Goal: Navigation & Orientation: Understand site structure

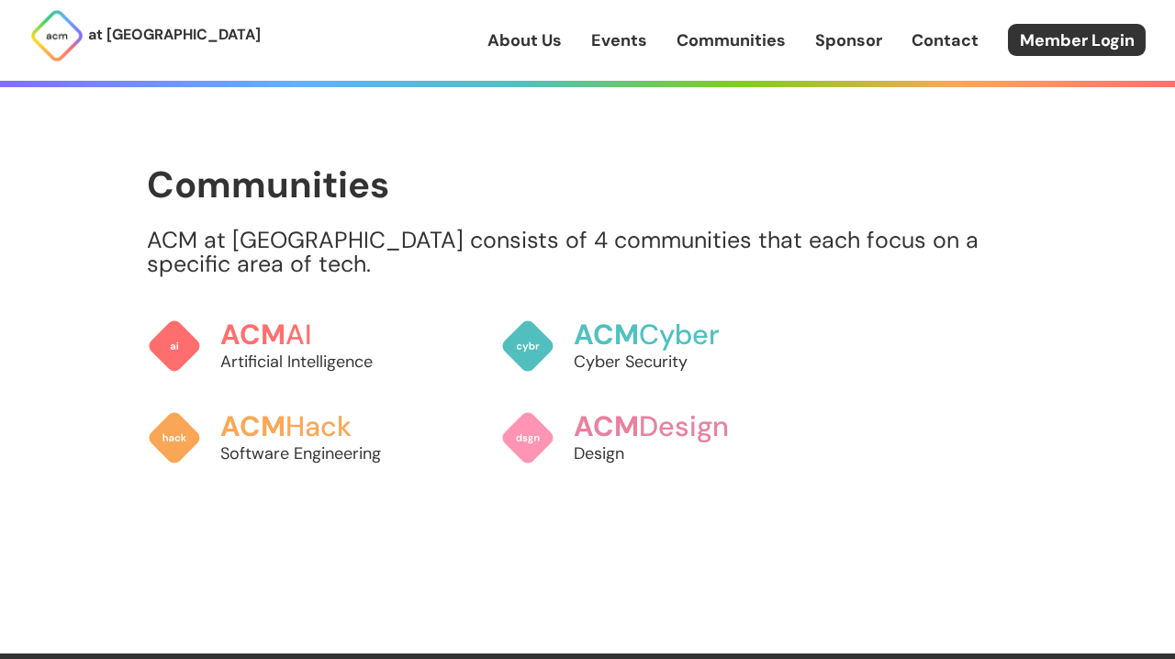
scroll to position [1426, 0]
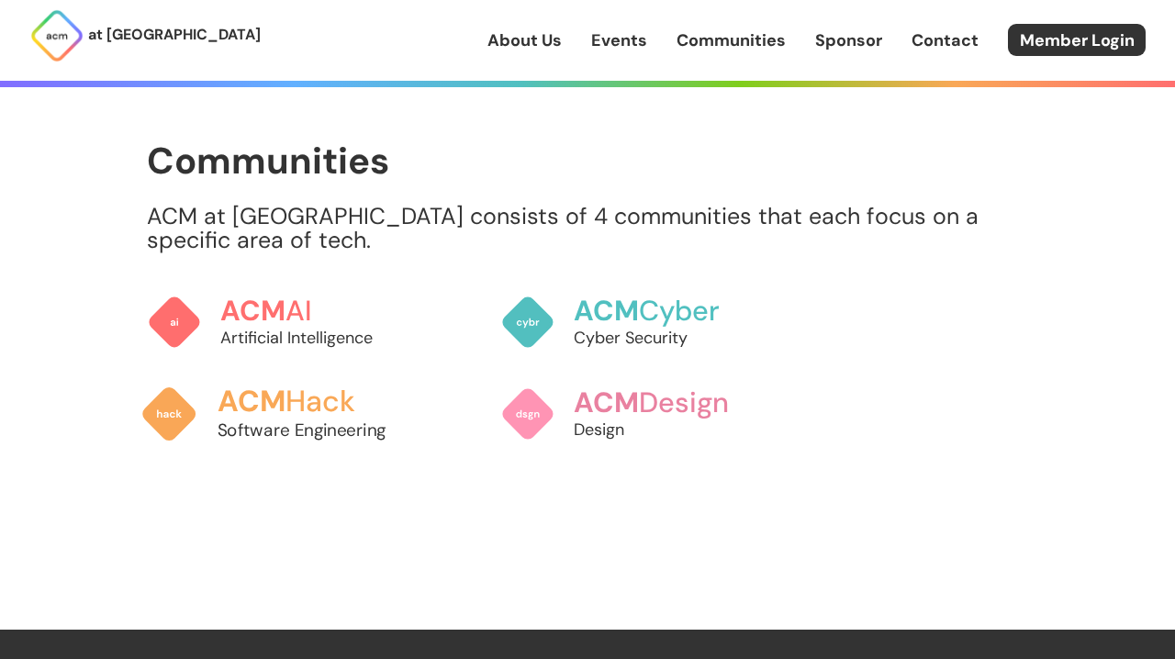
click at [316, 397] on h3 "ACM Hack" at bounding box center [319, 402] width 203 height 32
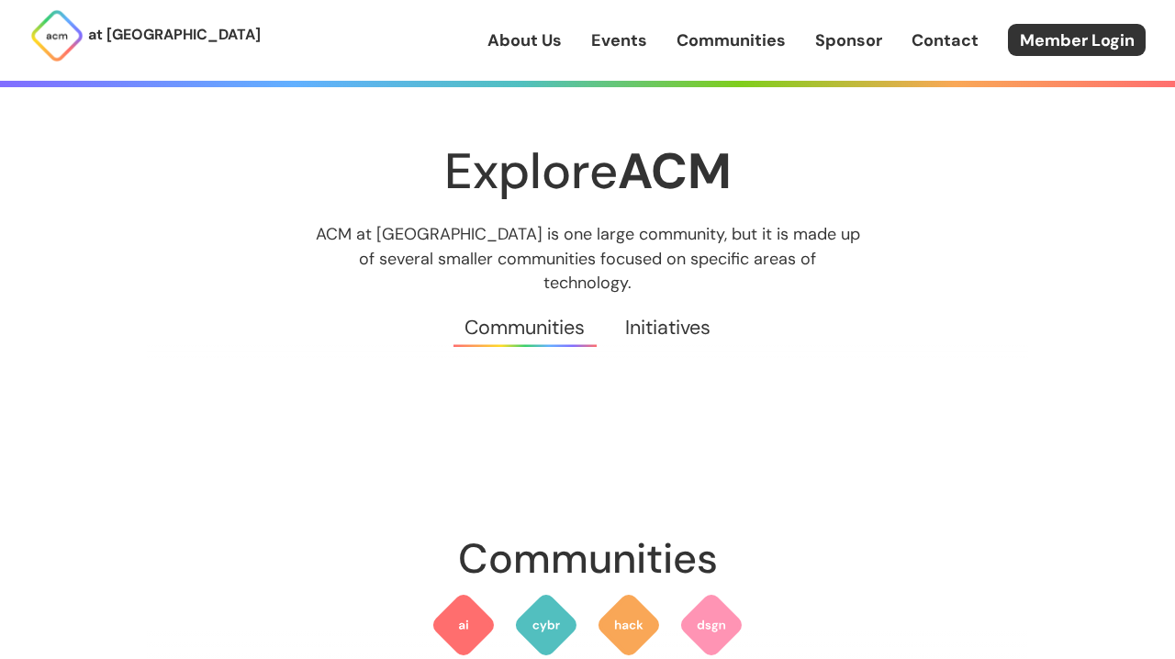
click at [676, 297] on link "Initiatives" at bounding box center [667, 328] width 125 height 66
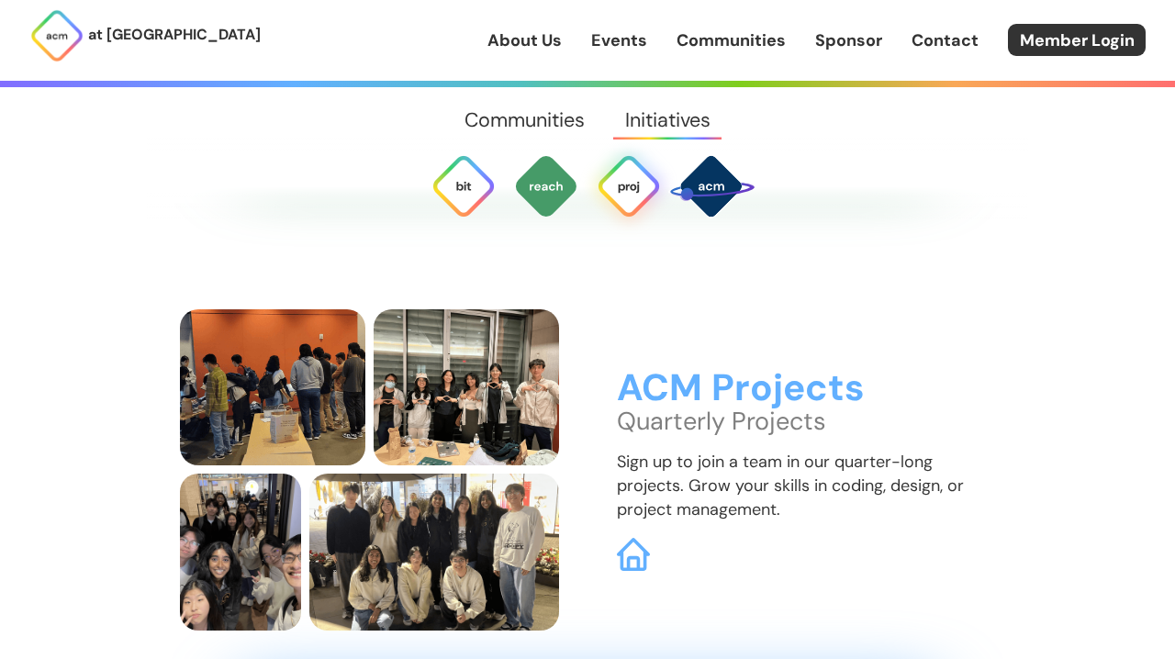
scroll to position [4636, 0]
click at [625, 205] on img at bounding box center [629, 186] width 66 height 66
click at [622, 536] on img at bounding box center [633, 553] width 35 height 35
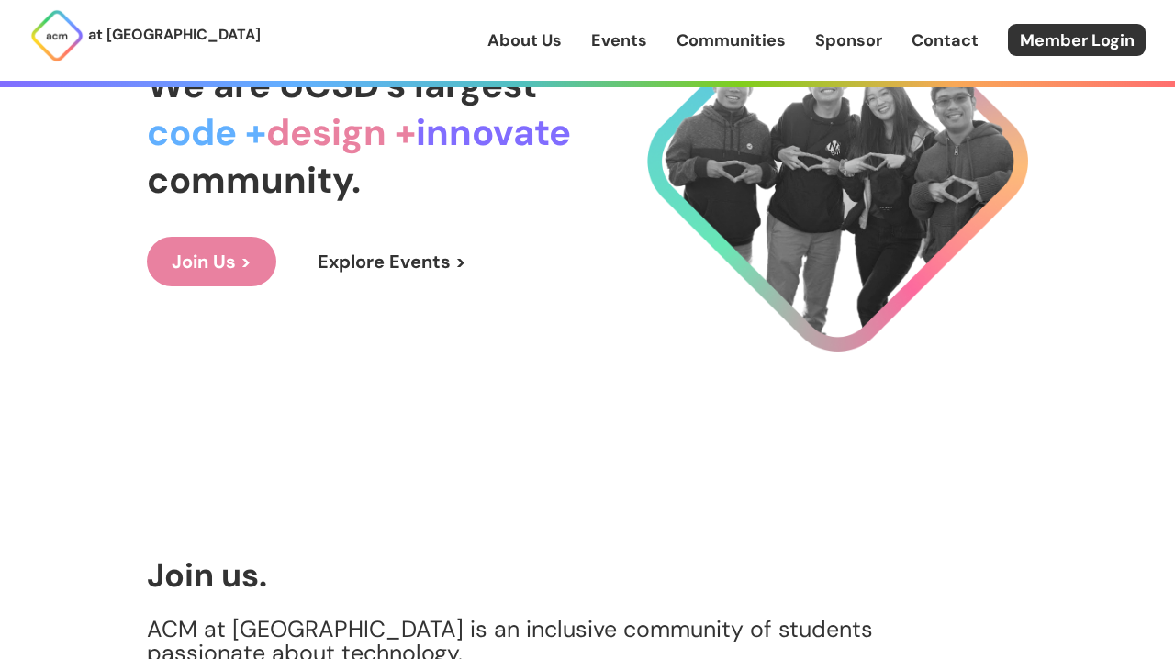
scroll to position [170, 0]
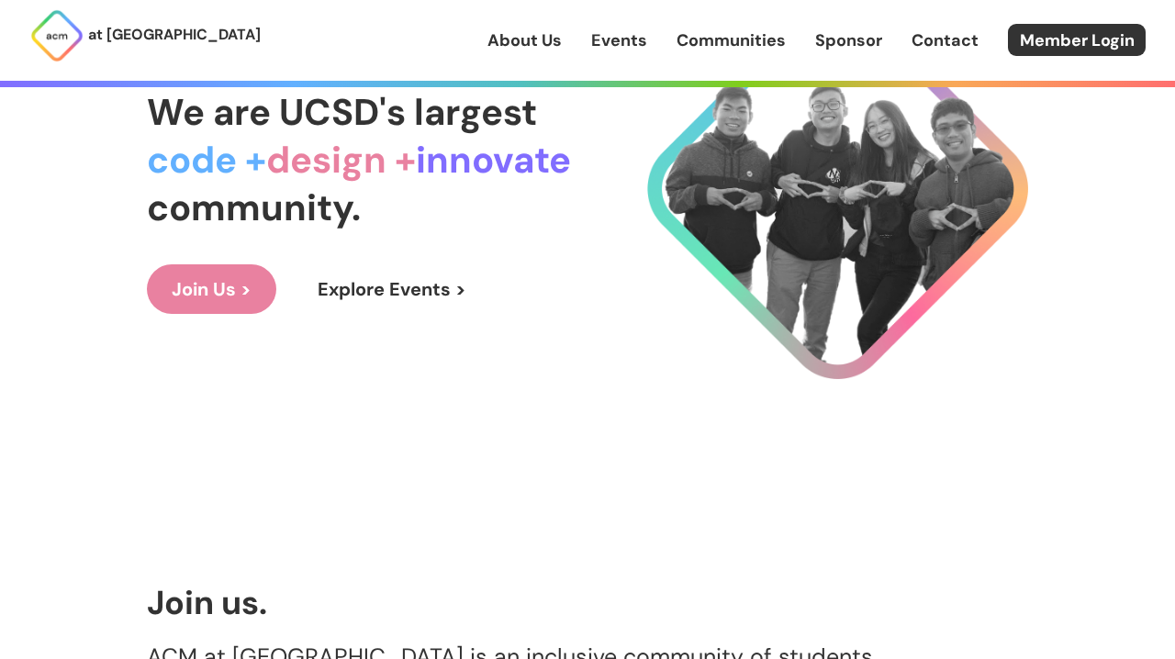
click at [518, 48] on link "About Us" at bounding box center [524, 40] width 74 height 24
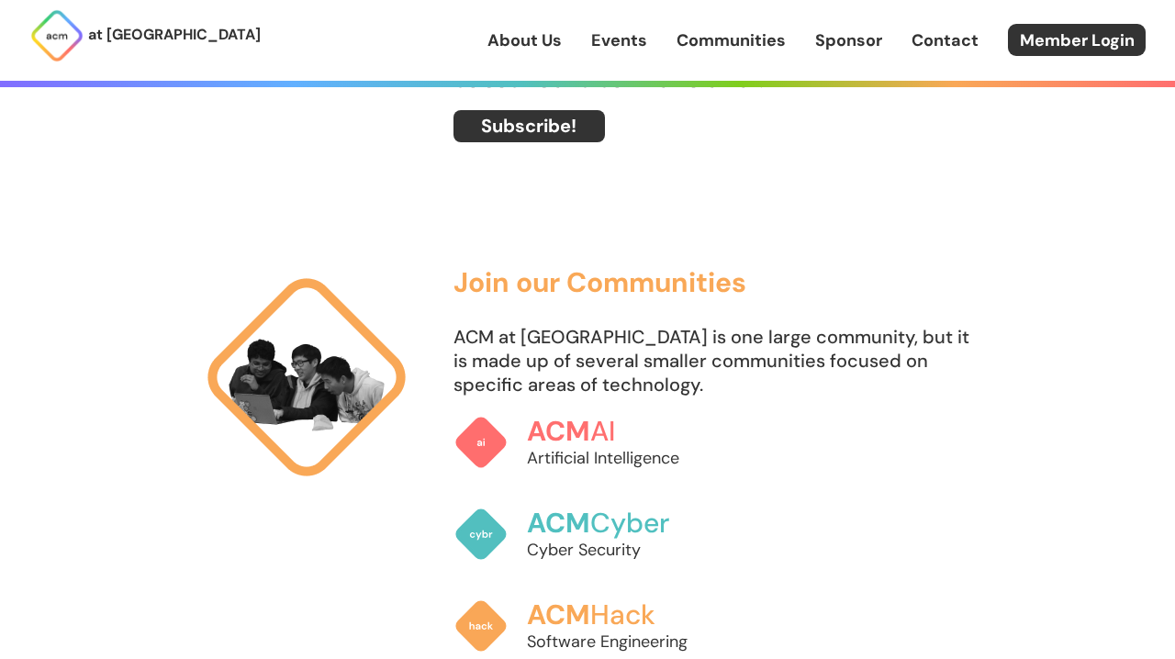
scroll to position [966, 0]
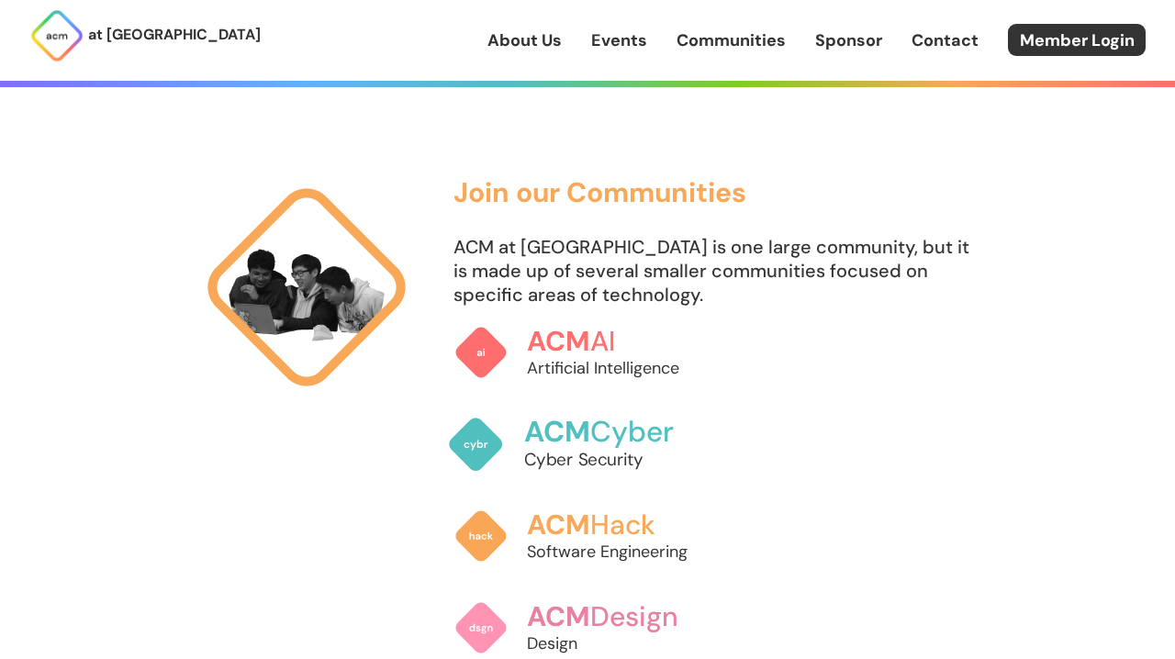
click at [558, 451] on p "Cyber Security" at bounding box center [625, 460] width 203 height 25
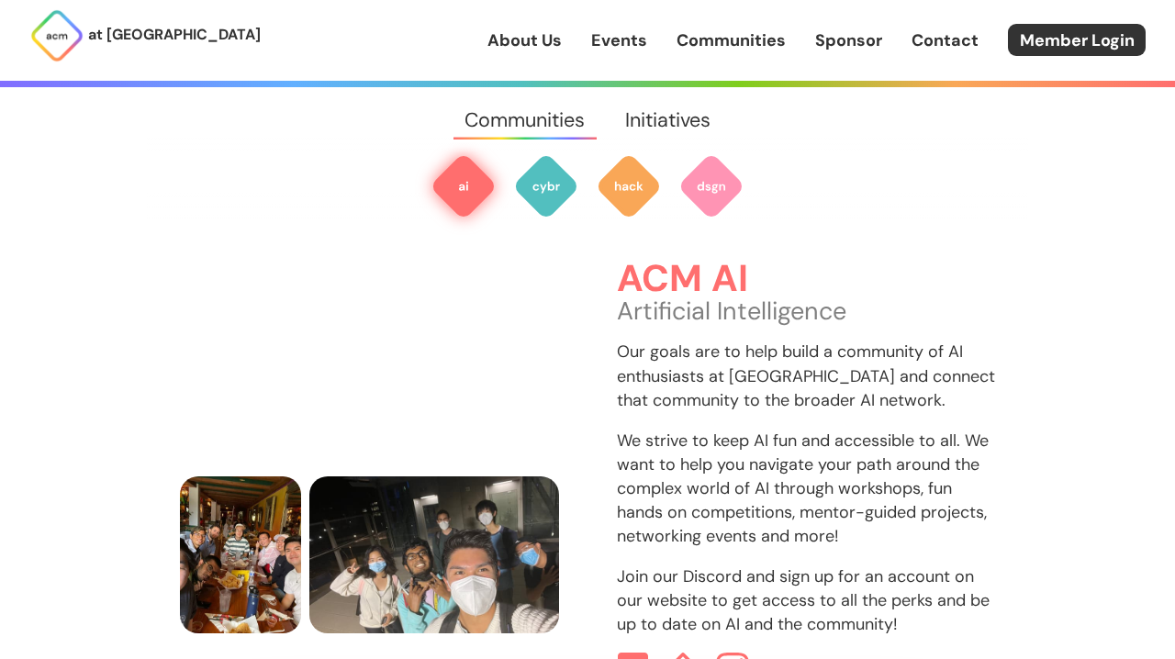
scroll to position [556, 0]
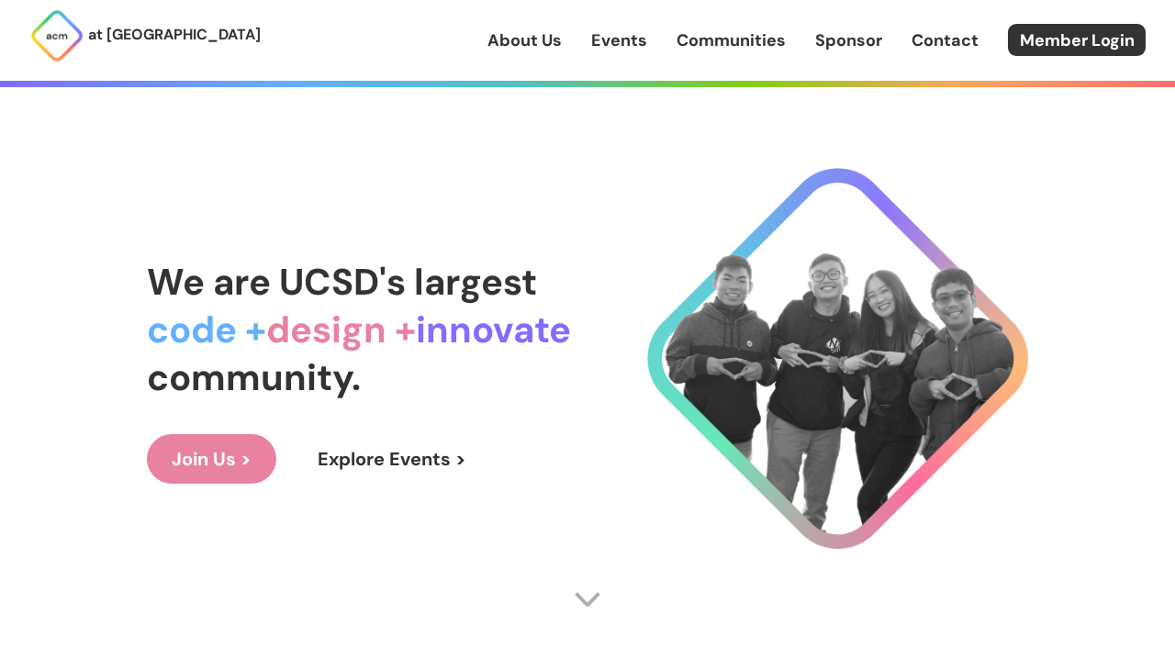
click at [228, 474] on link "Join Us >" at bounding box center [211, 459] width 129 height 50
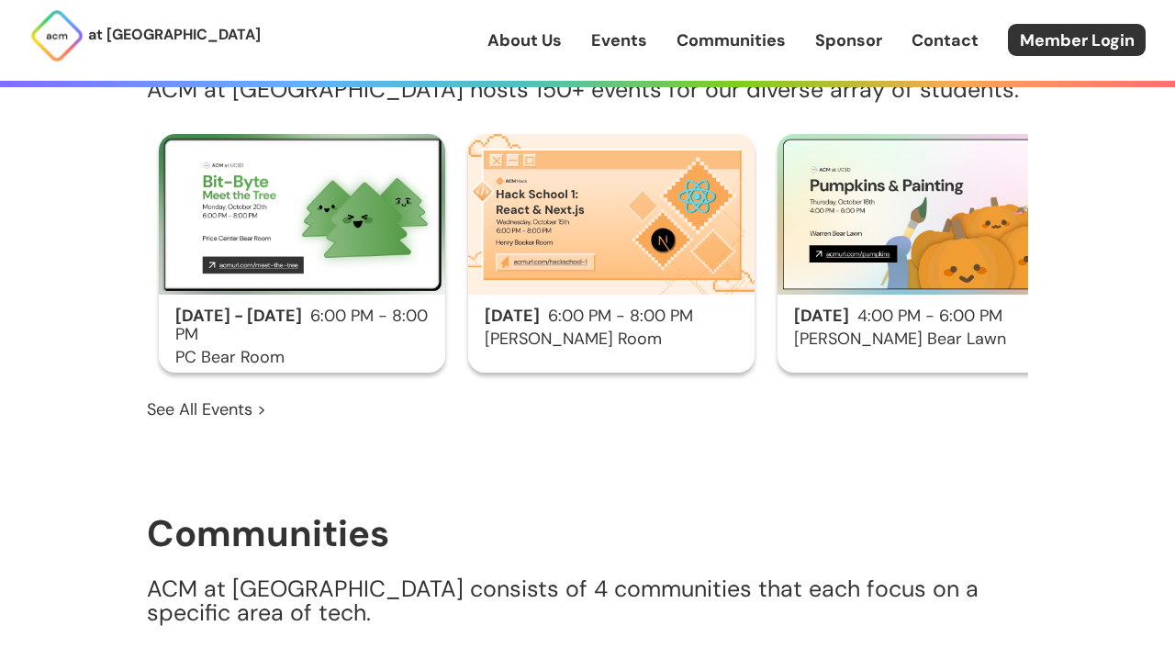
click at [631, 39] on link "Events" at bounding box center [619, 40] width 56 height 24
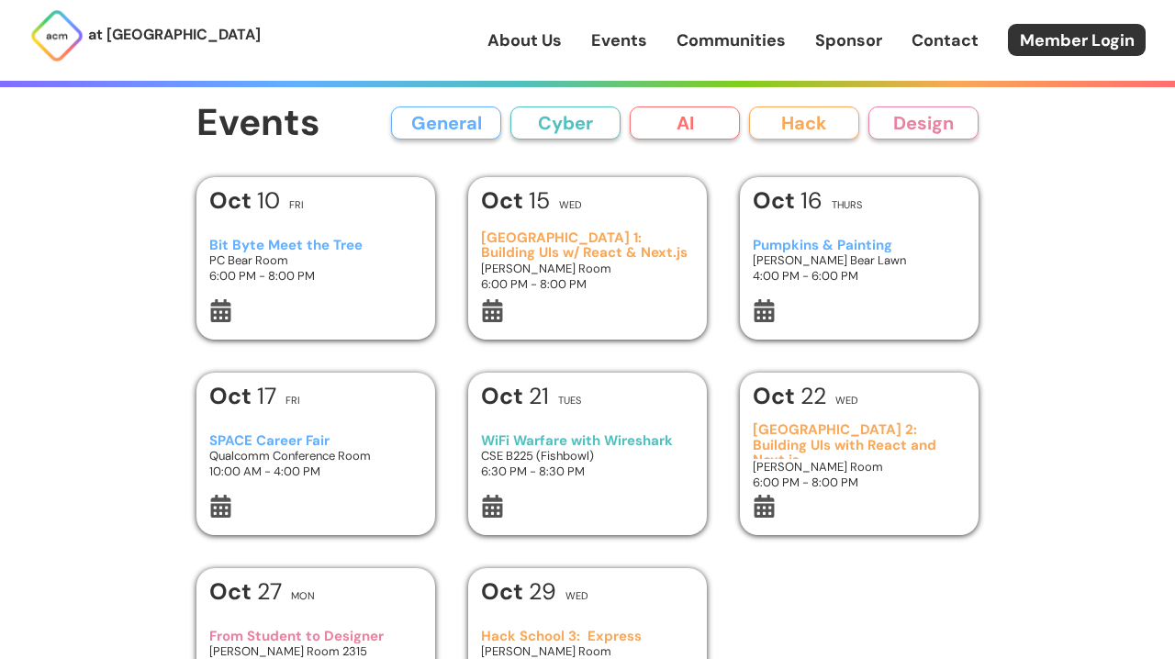
click at [328, 249] on h3 "Bit Byte Meet the Tree" at bounding box center [316, 246] width 214 height 16
click at [600, 245] on h3 "[GEOGRAPHIC_DATA] 1: Building UIs w/ React & Next.js" at bounding box center [588, 245] width 214 height 30
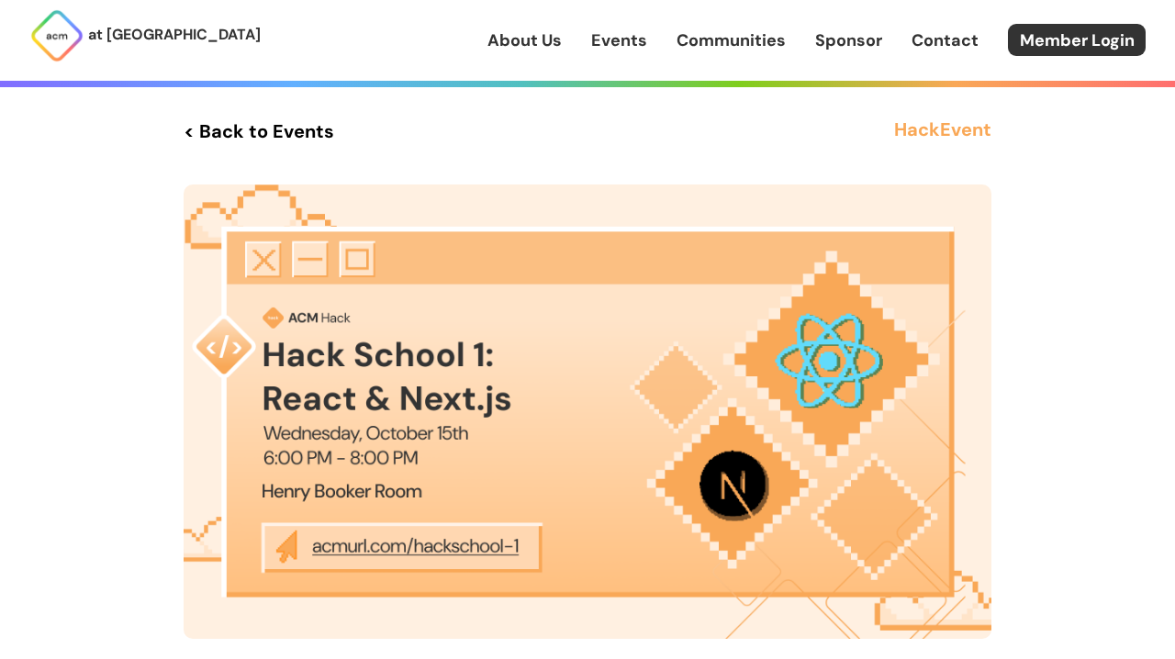
click at [419, 542] on img at bounding box center [588, 411] width 808 height 454
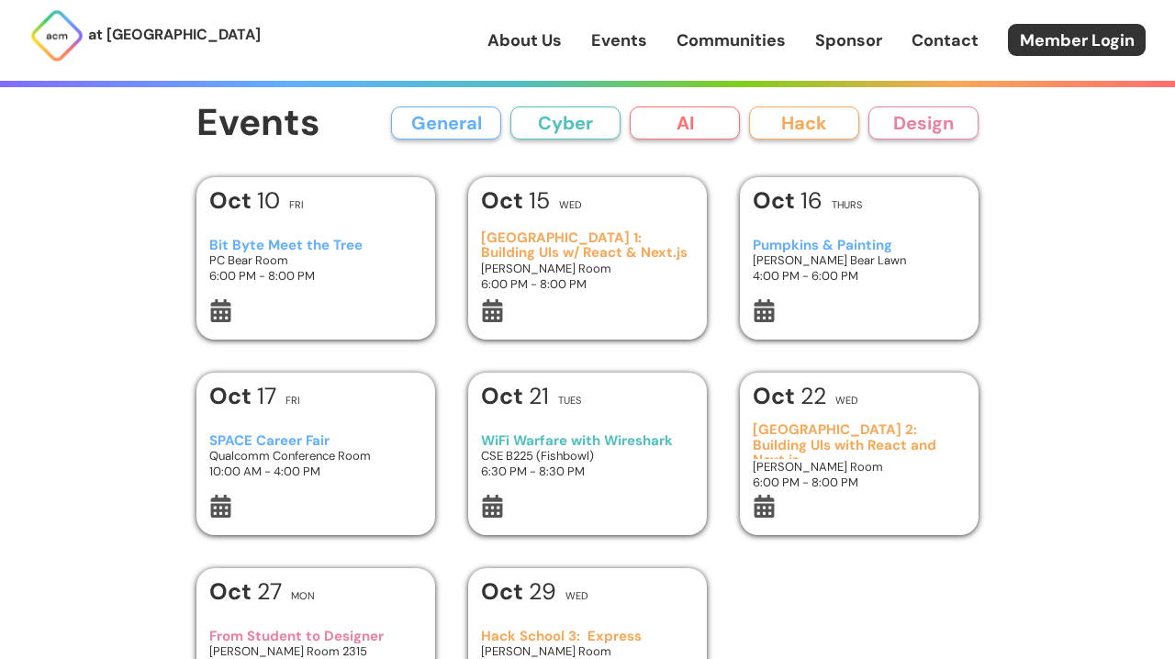
click at [787, 117] on button "Hack" at bounding box center [804, 122] width 110 height 33
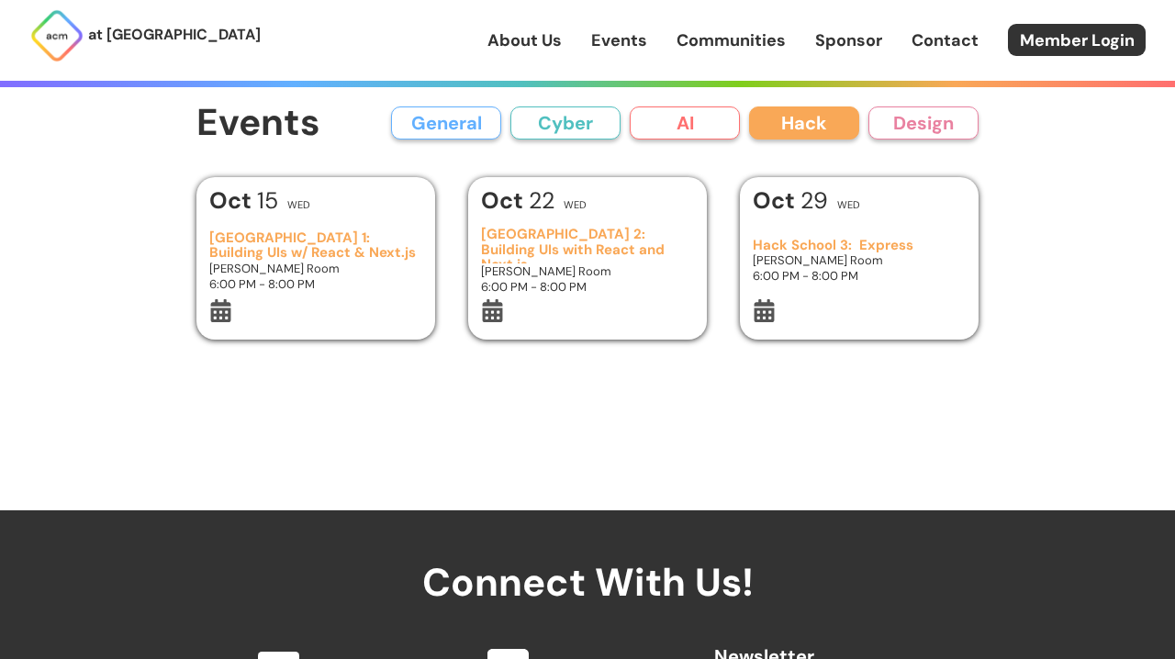
click at [524, 39] on link "About Us" at bounding box center [524, 40] width 74 height 24
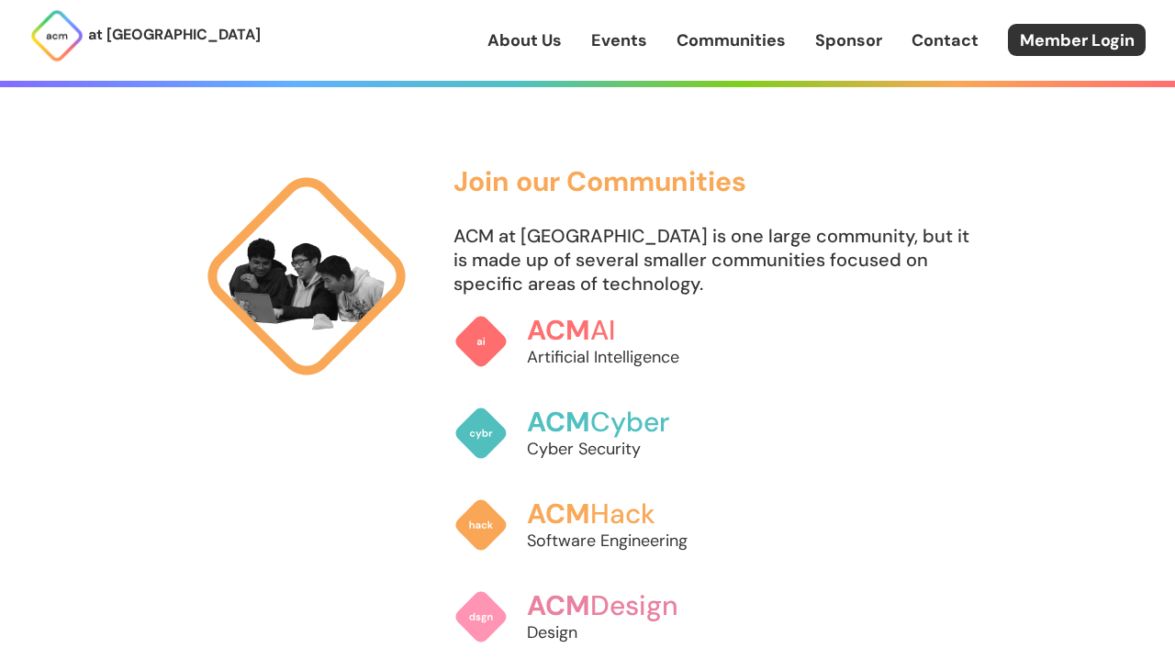
scroll to position [1115, 0]
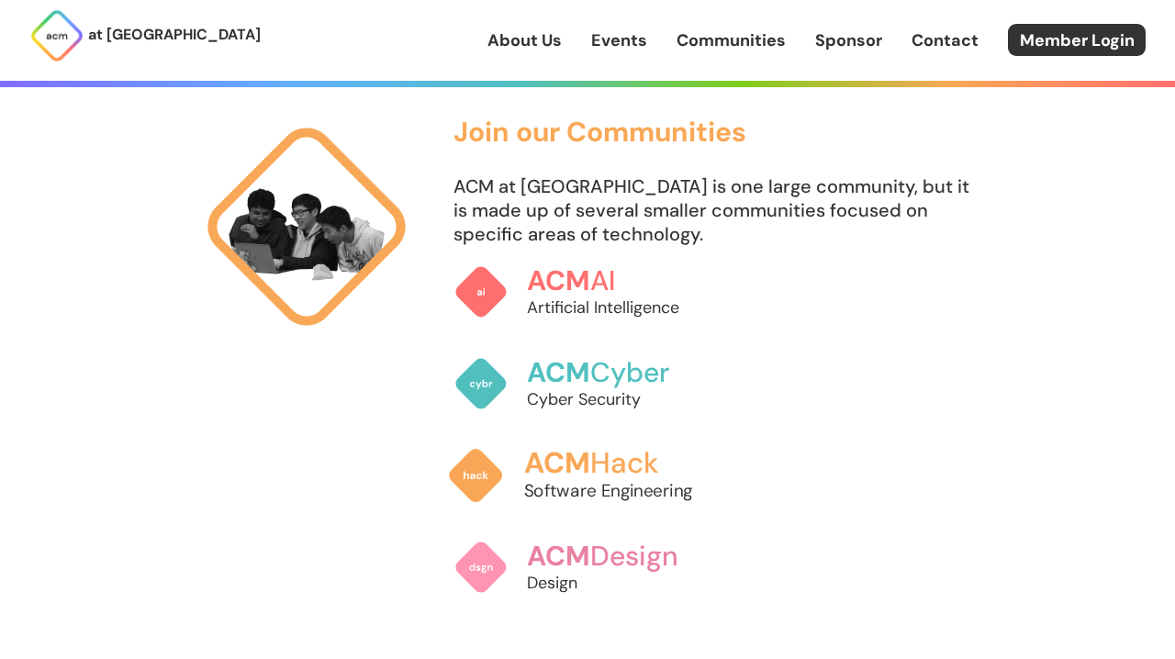
click at [556, 448] on span "ACM" at bounding box center [557, 463] width 66 height 38
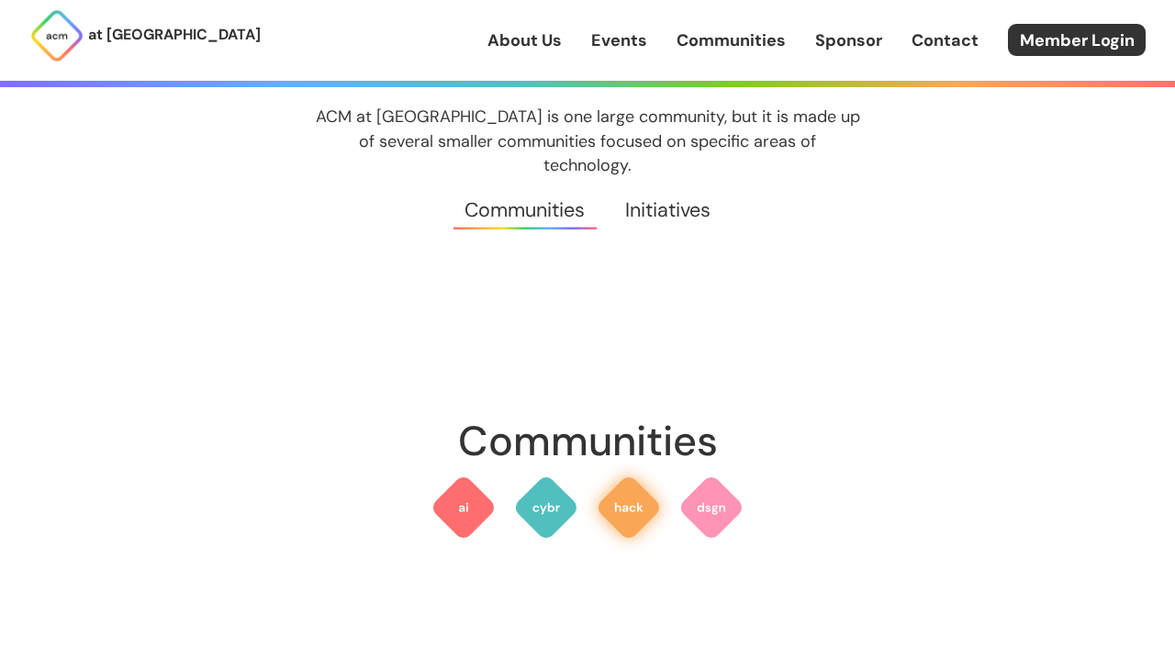
click at [624, 489] on img at bounding box center [629, 508] width 66 height 66
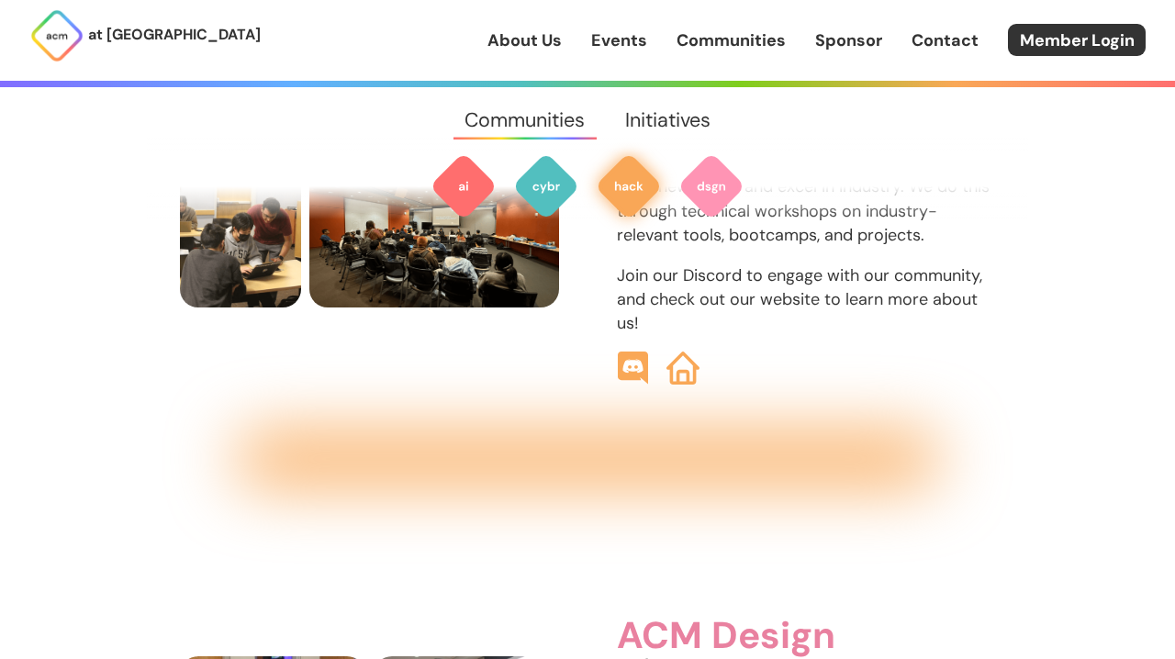
scroll to position [2214, 0]
click at [685, 352] on img at bounding box center [682, 369] width 35 height 35
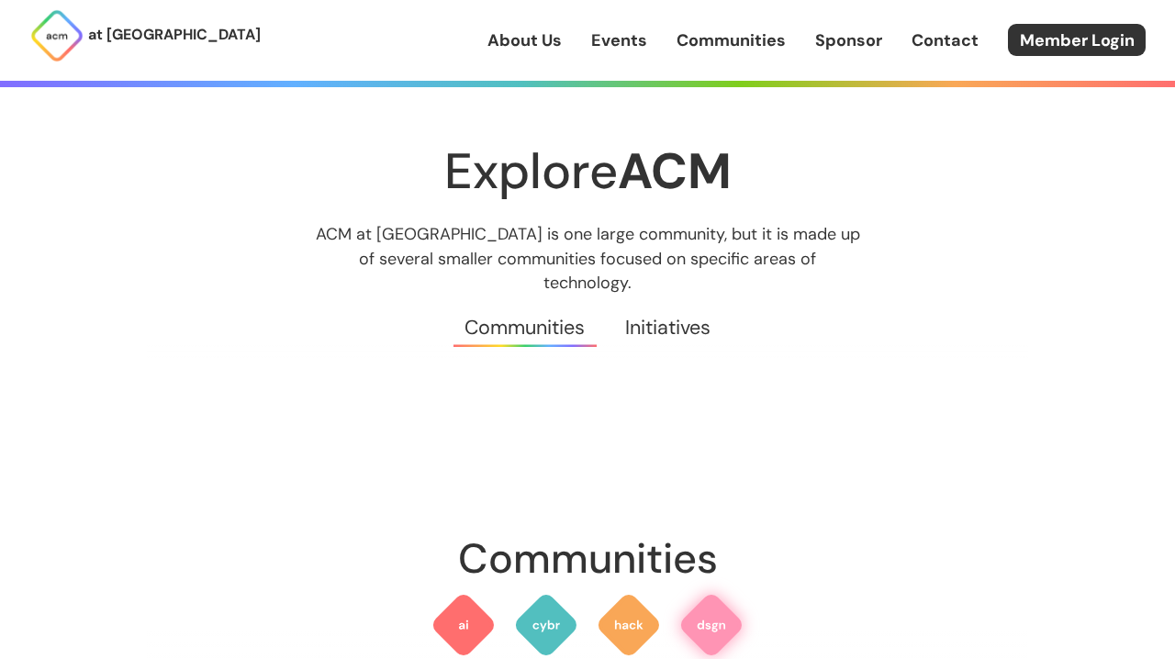
scroll to position [2214, 0]
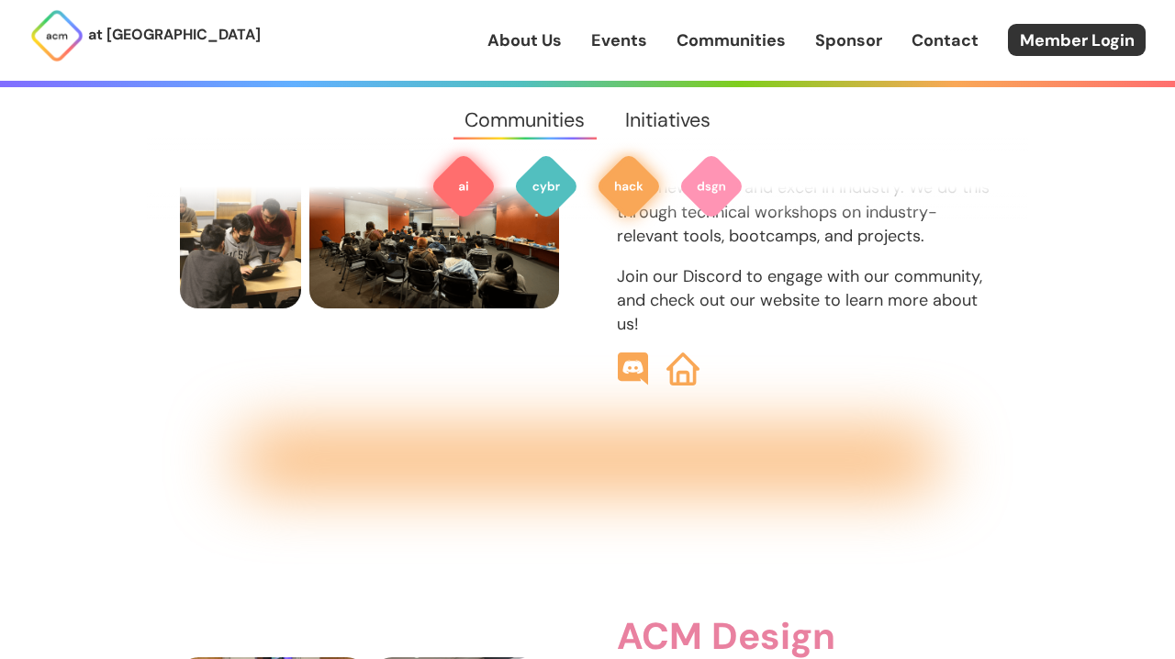
click at [473, 184] on img at bounding box center [463, 186] width 66 height 66
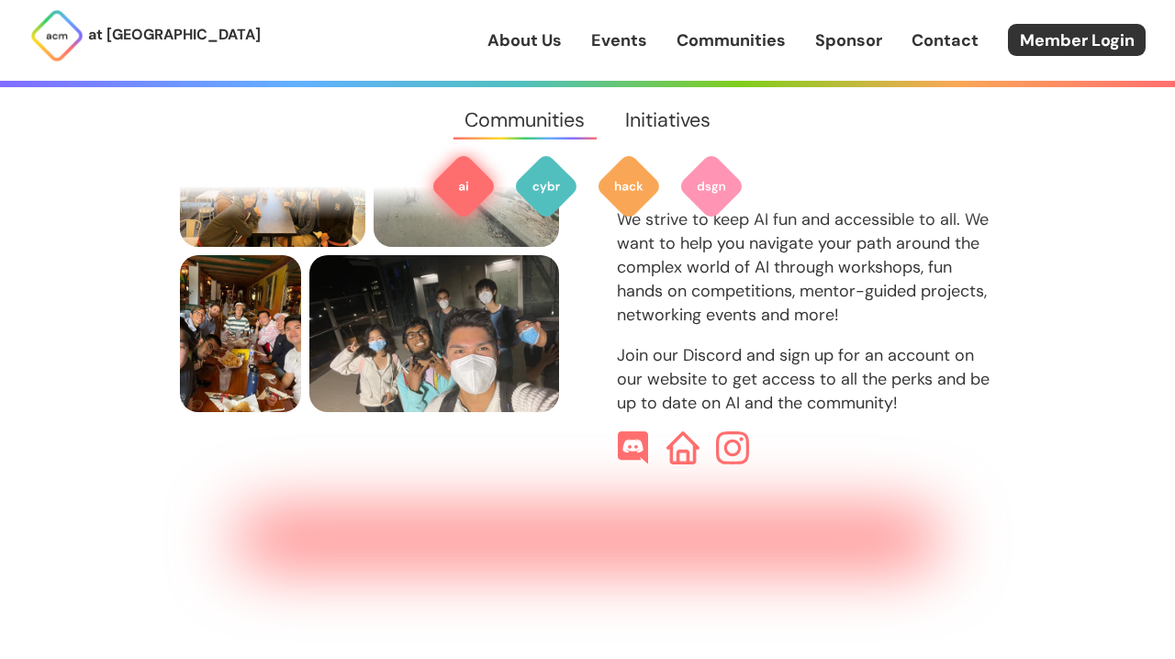
scroll to position [556, 0]
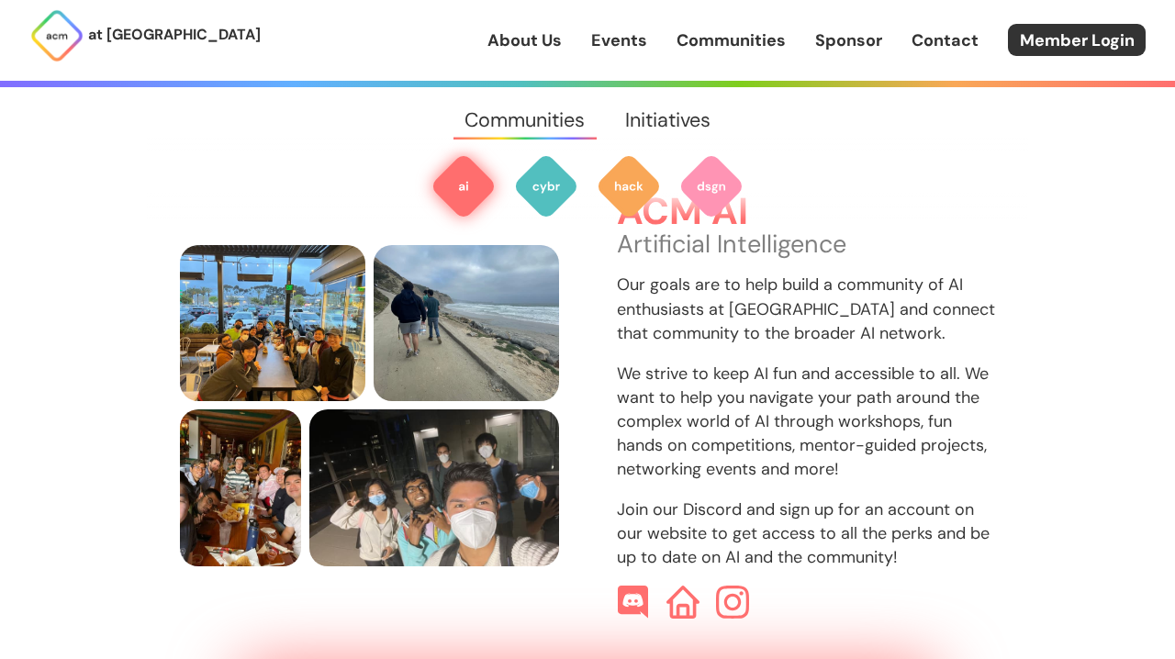
click at [684, 569] on p "Join our Discord and sign up for an account on our website to get access to all…" at bounding box center [806, 533] width 379 height 72
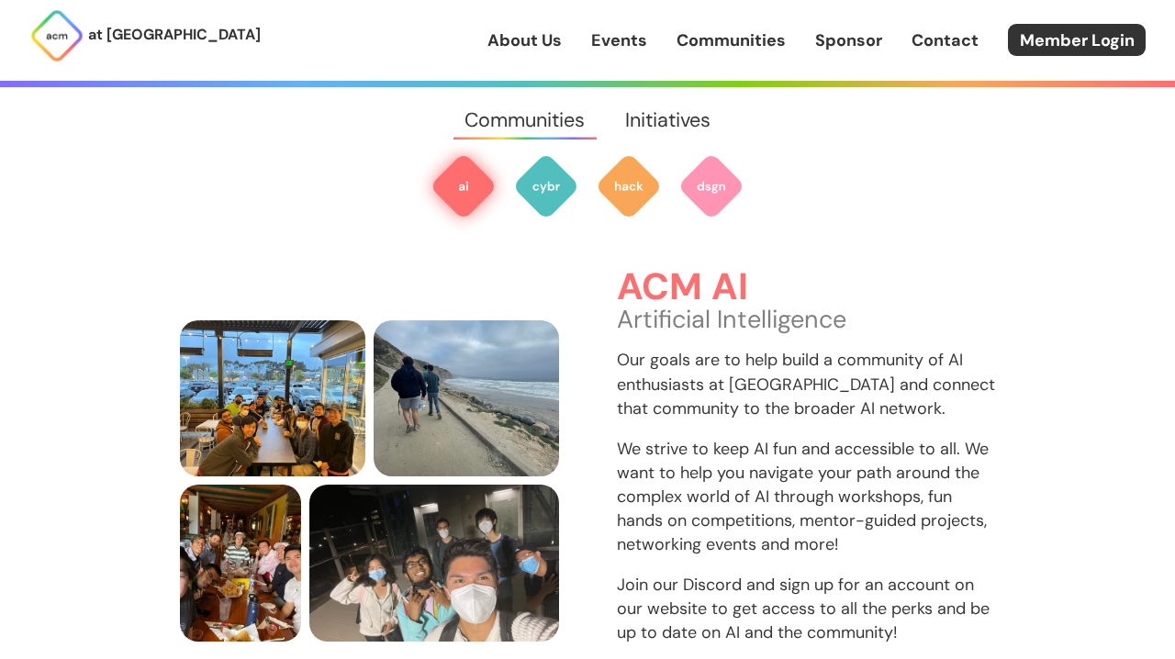
click at [702, 186] on img at bounding box center [711, 186] width 66 height 66
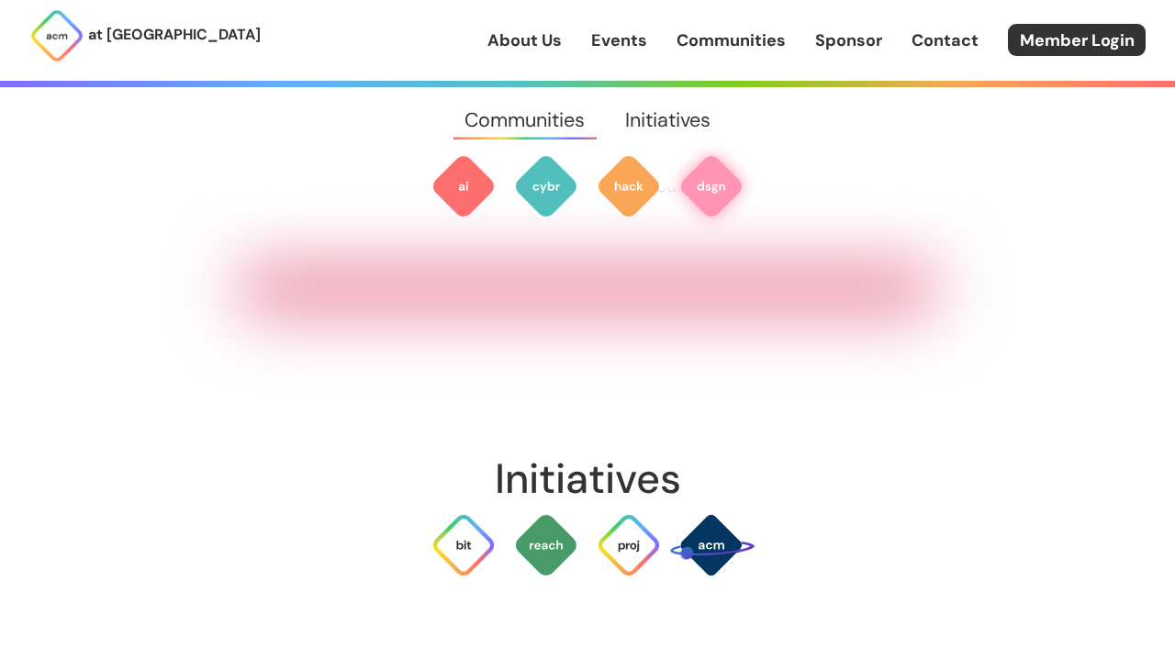
scroll to position [3019, 0]
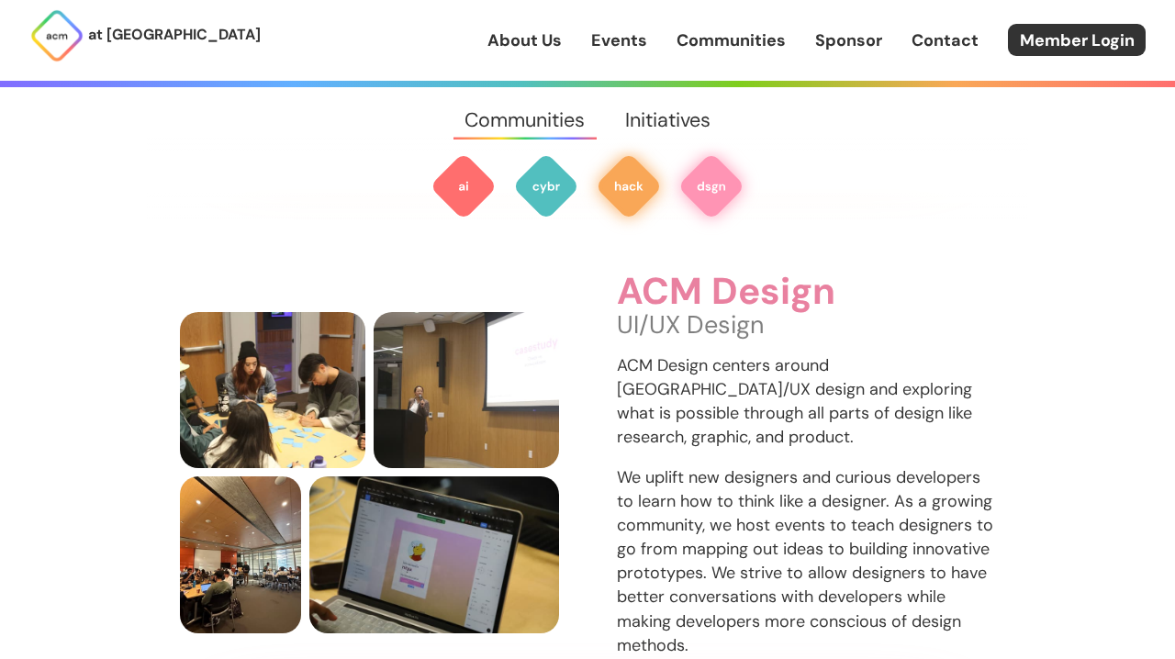
click at [609, 181] on img at bounding box center [629, 186] width 66 height 66
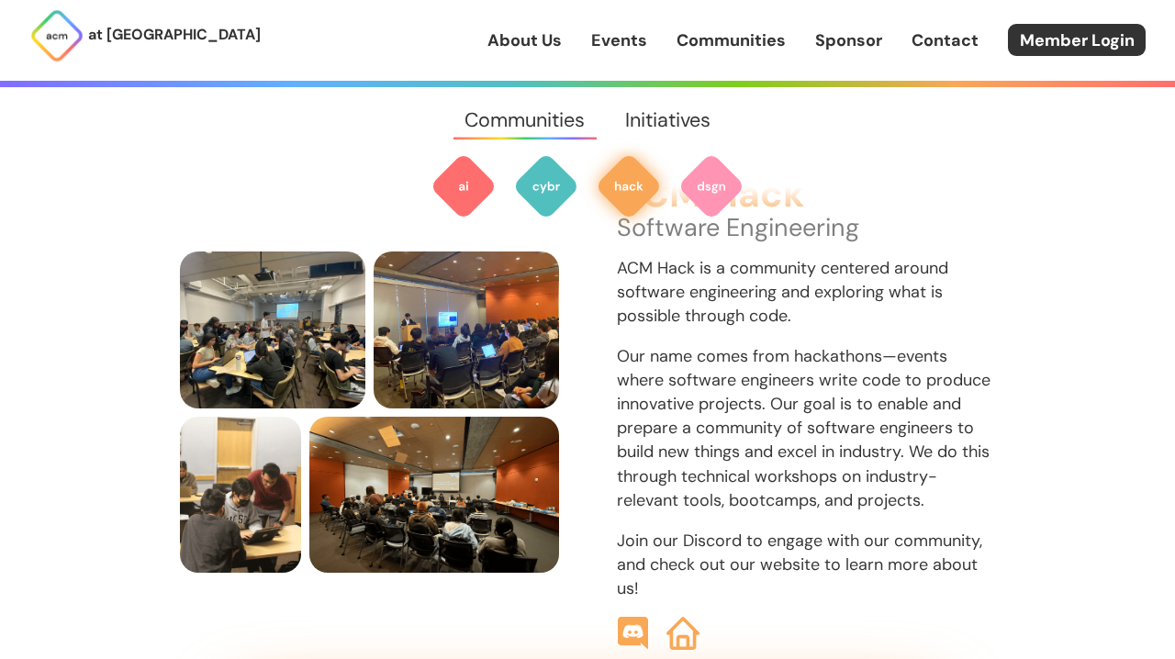
scroll to position [1854, 0]
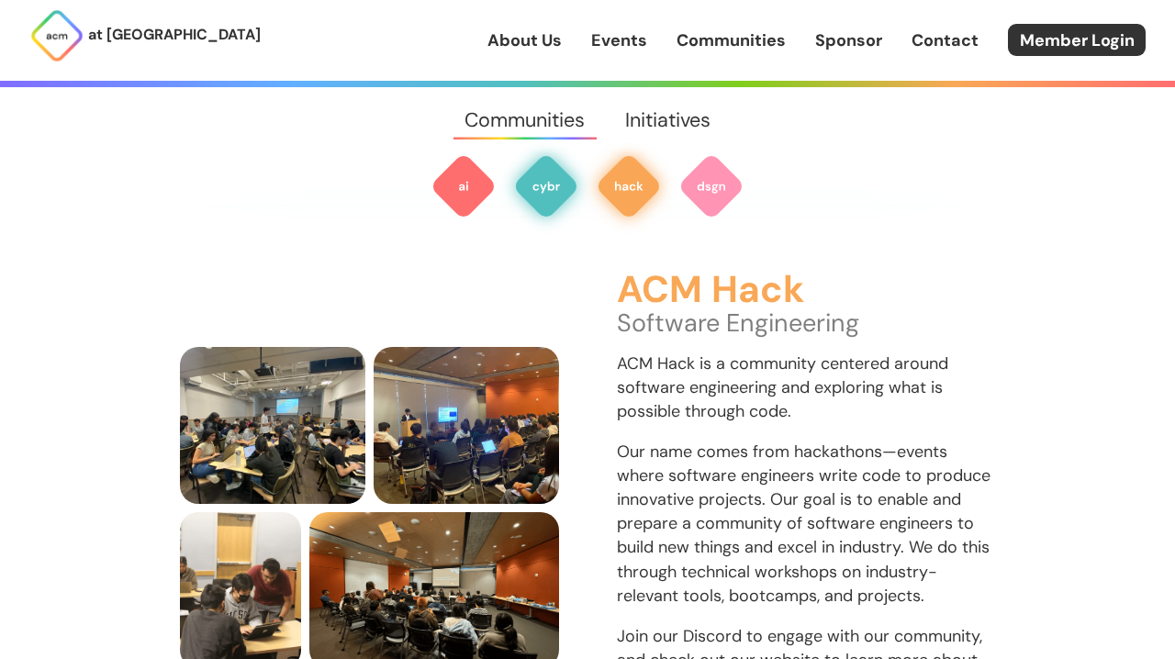
click at [549, 186] on img at bounding box center [546, 186] width 66 height 66
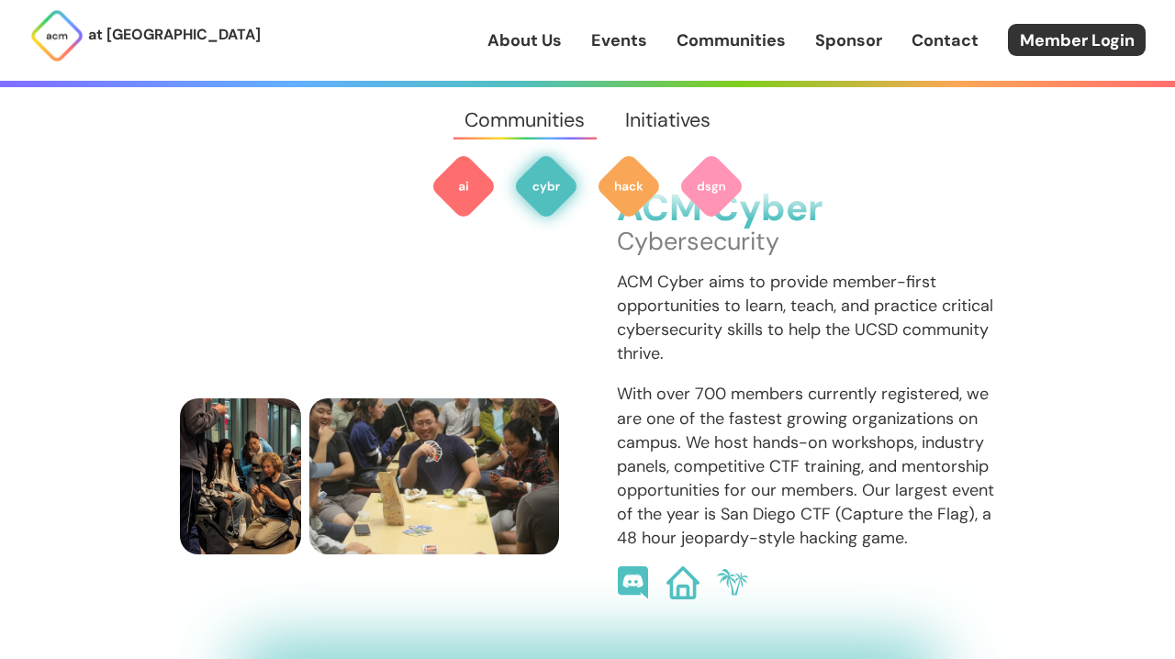
scroll to position [1213, 0]
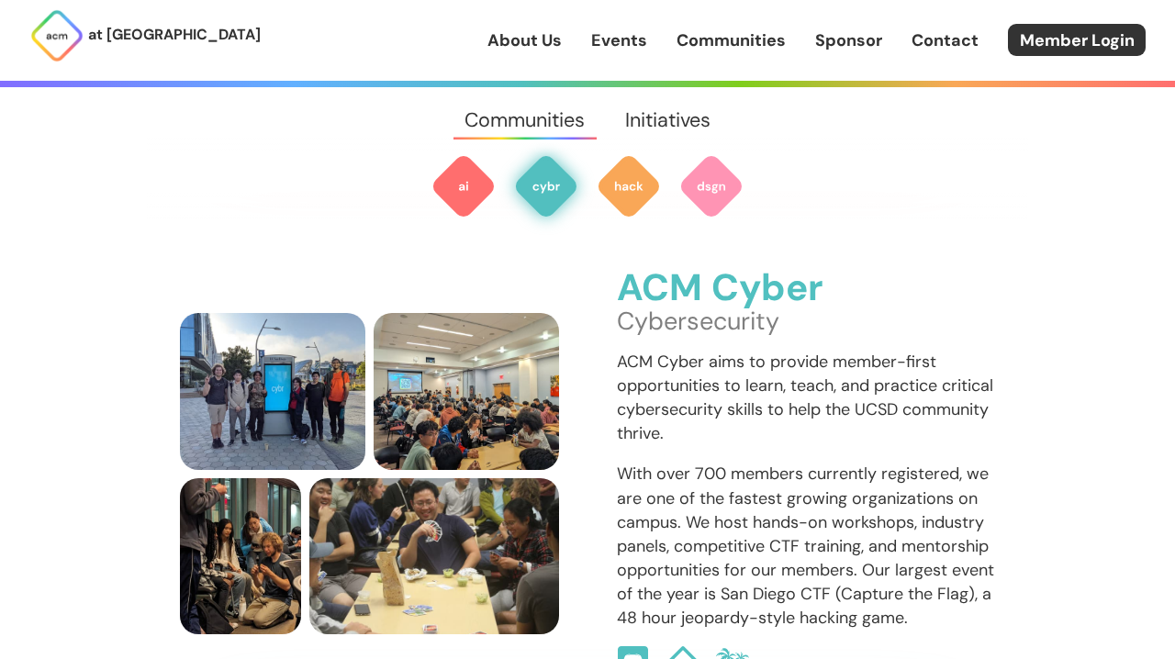
click at [740, 645] on img at bounding box center [732, 662] width 35 height 35
click at [674, 645] on img at bounding box center [682, 662] width 35 height 35
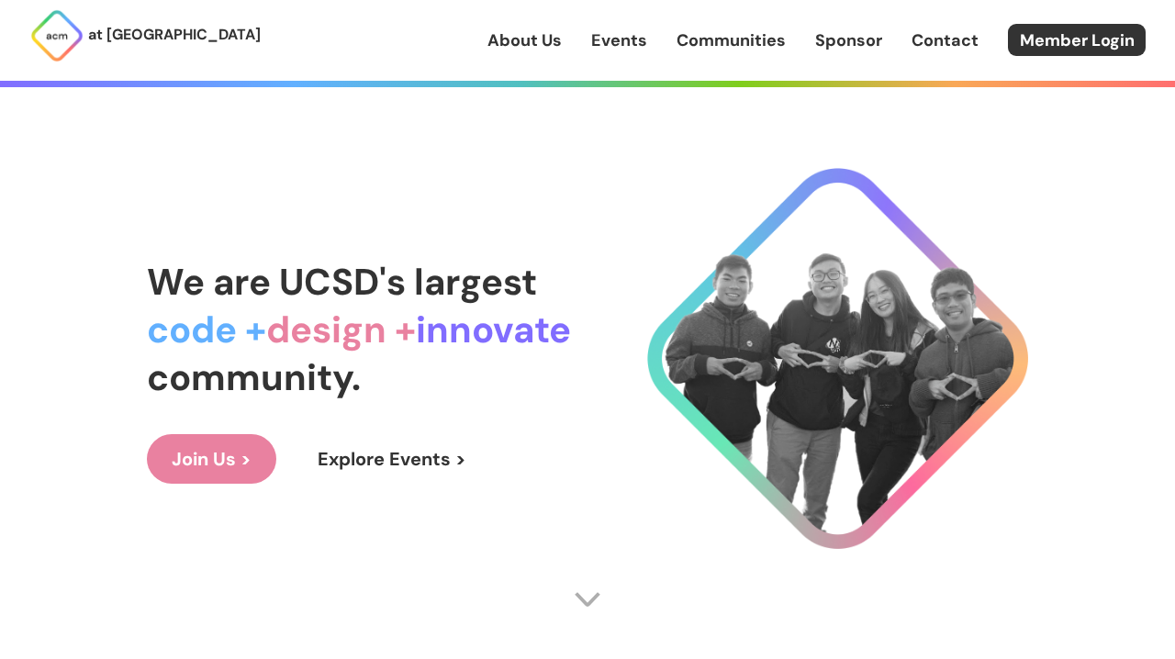
click at [527, 48] on link "About Us" at bounding box center [524, 40] width 74 height 24
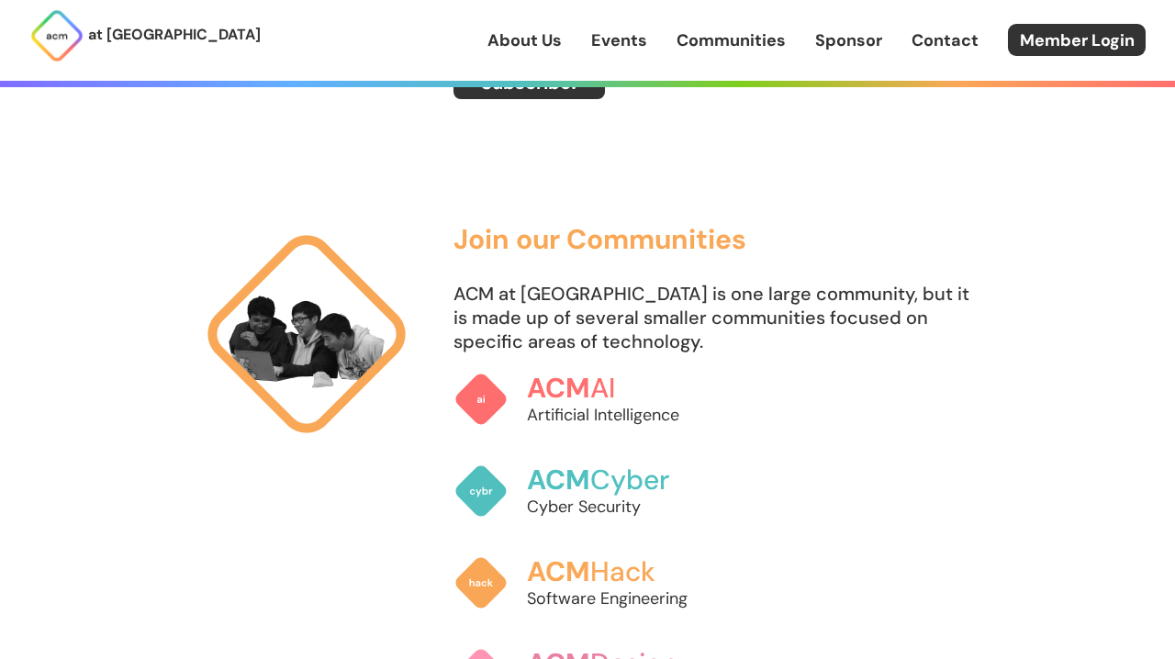
scroll to position [1049, 0]
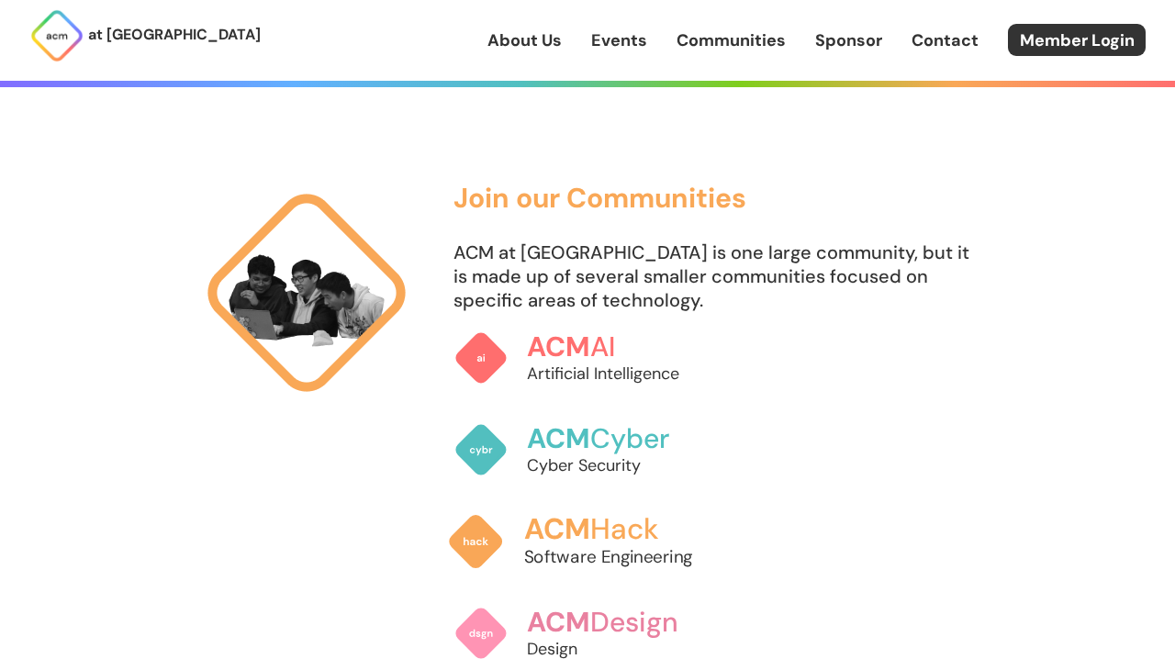
click at [588, 520] on span "ACM" at bounding box center [557, 529] width 66 height 38
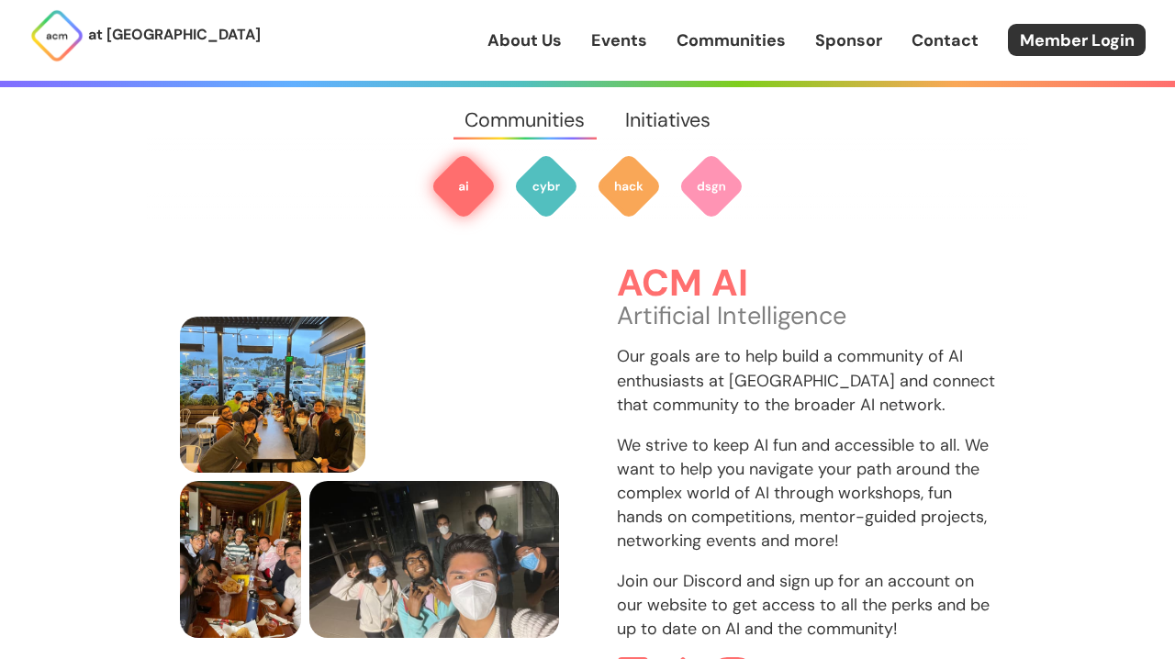
scroll to position [556, 0]
